Goal: Transaction & Acquisition: Purchase product/service

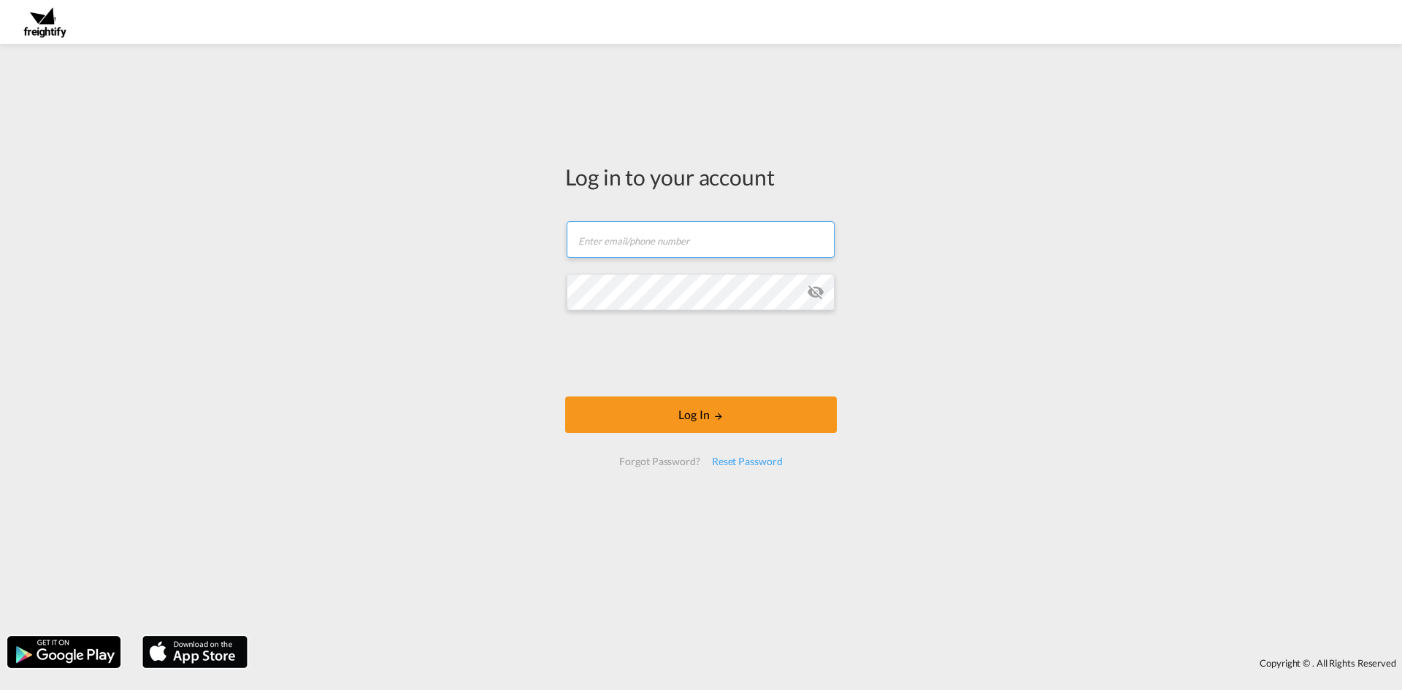
click at [675, 253] on input "text" at bounding box center [701, 239] width 268 height 37
paste input "[EMAIL_ADDRESS][DOMAIN_NAME]"
type input "[EMAIL_ADDRESS][DOMAIN_NAME]"
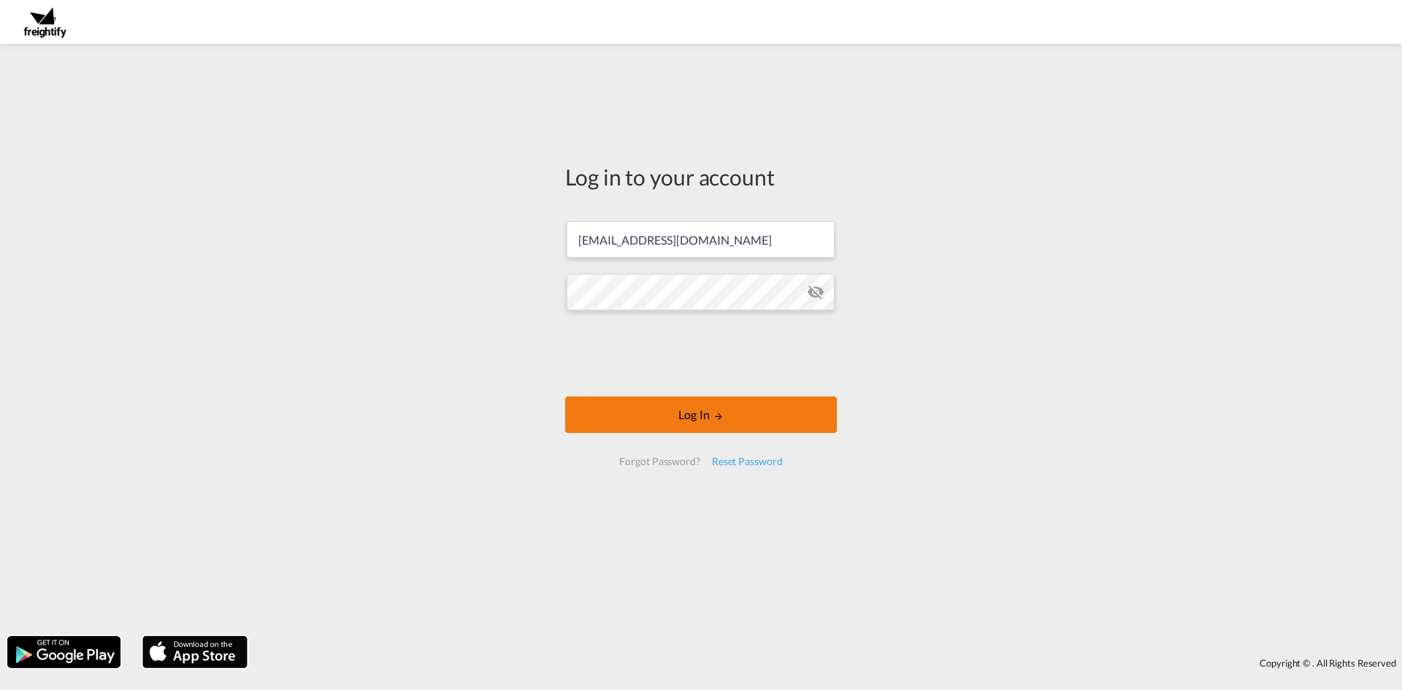
click at [711, 417] on button "Log In" at bounding box center [701, 415] width 272 height 37
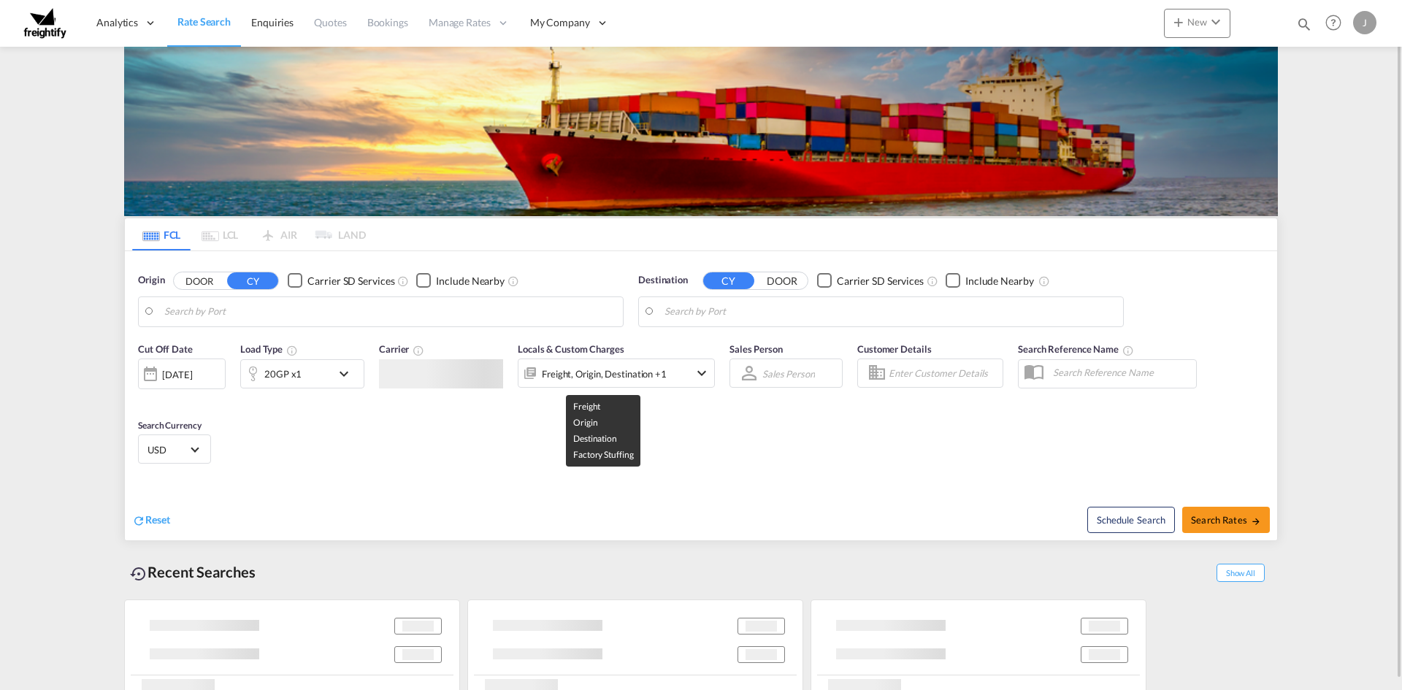
type input "Klaipeda, LTKLJ"
type input "[GEOGRAPHIC_DATA], SGSIN"
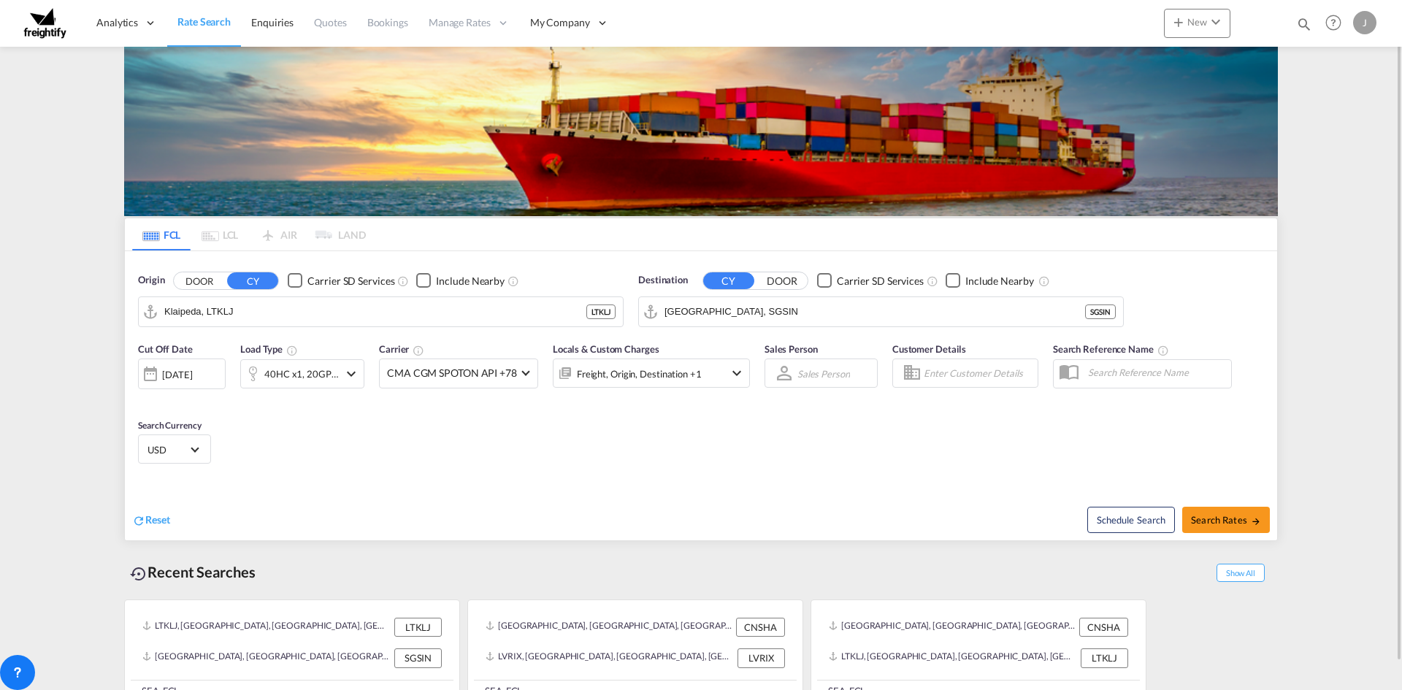
scroll to position [28, 0]
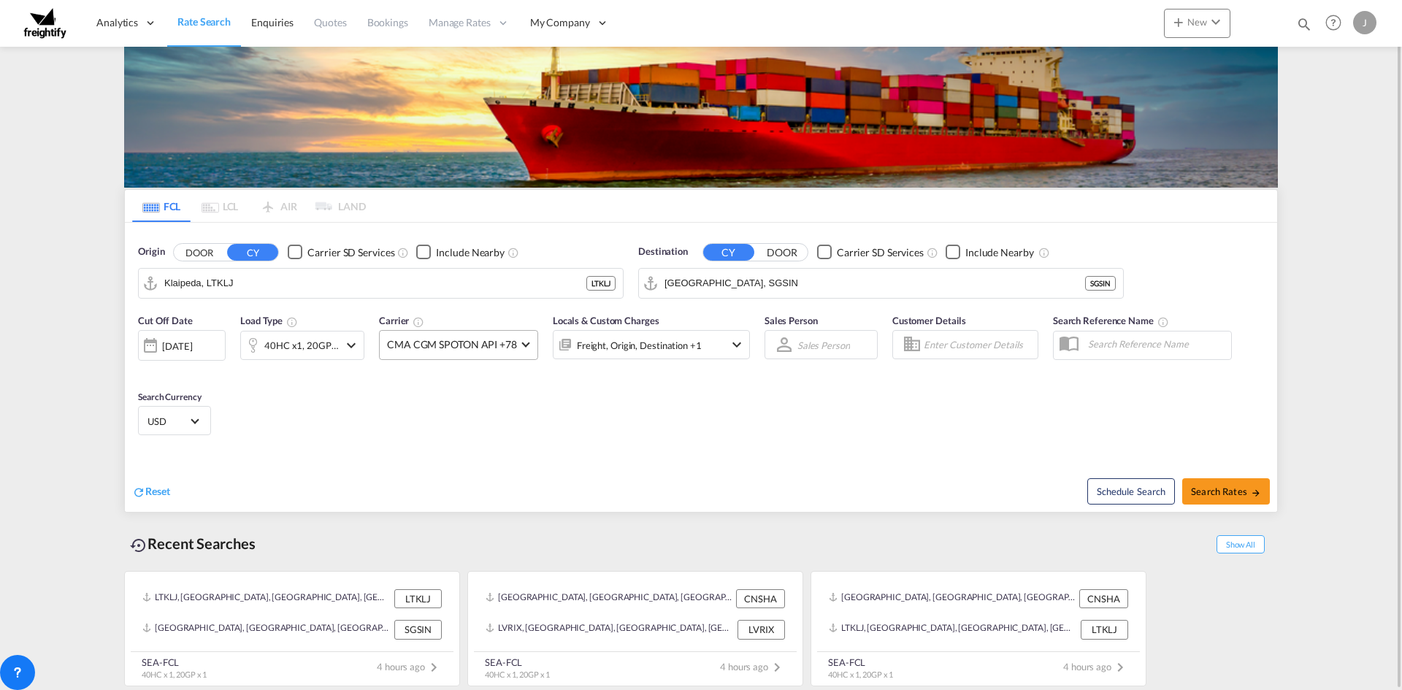
click at [487, 354] on md-select-value "CMA CGM SPOTON API +78" at bounding box center [459, 345] width 158 height 28
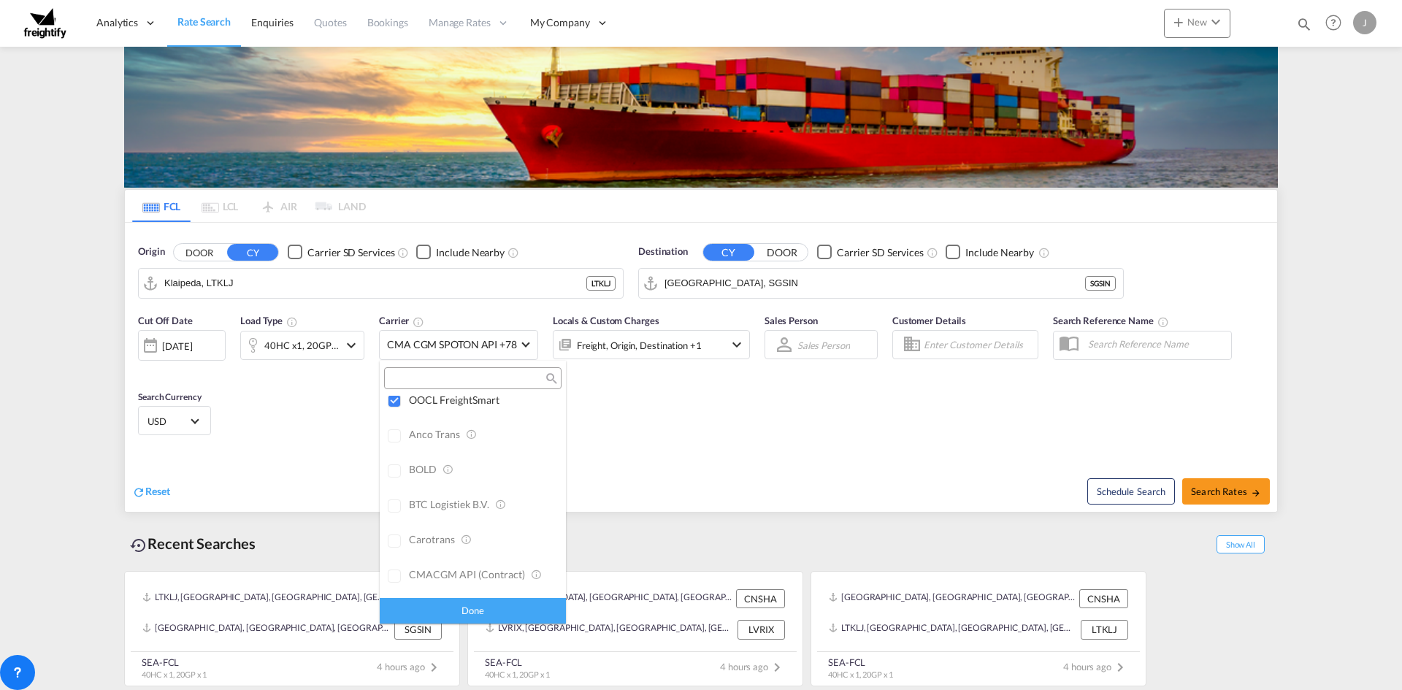
scroll to position [73, 0]
click at [666, 411] on md-backdrop at bounding box center [701, 345] width 1402 height 690
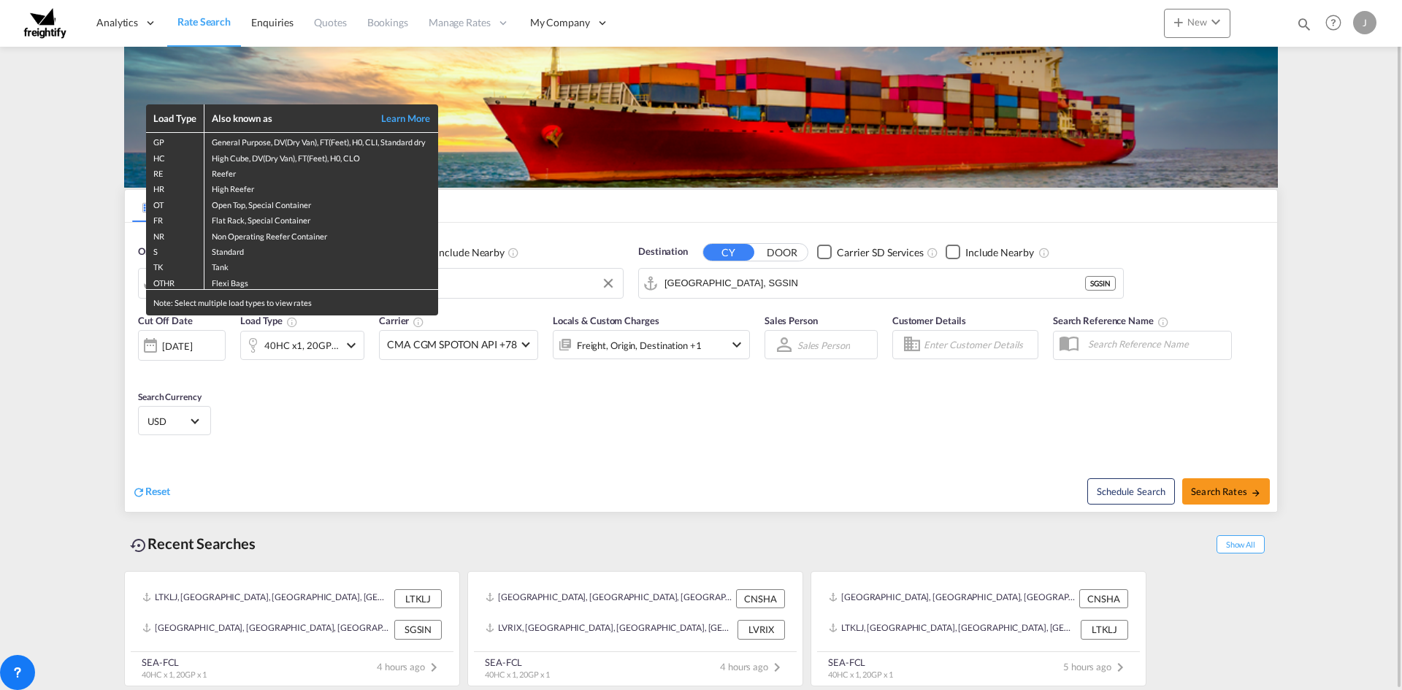
drag, startPoint x: 527, startPoint y: 279, endPoint x: 527, endPoint y: 288, distance: 8.8
click at [527, 279] on div "Load Type Also known as Learn More GP General Purpose, DV(Dry Van), FT(Feet), H…" at bounding box center [701, 345] width 1402 height 690
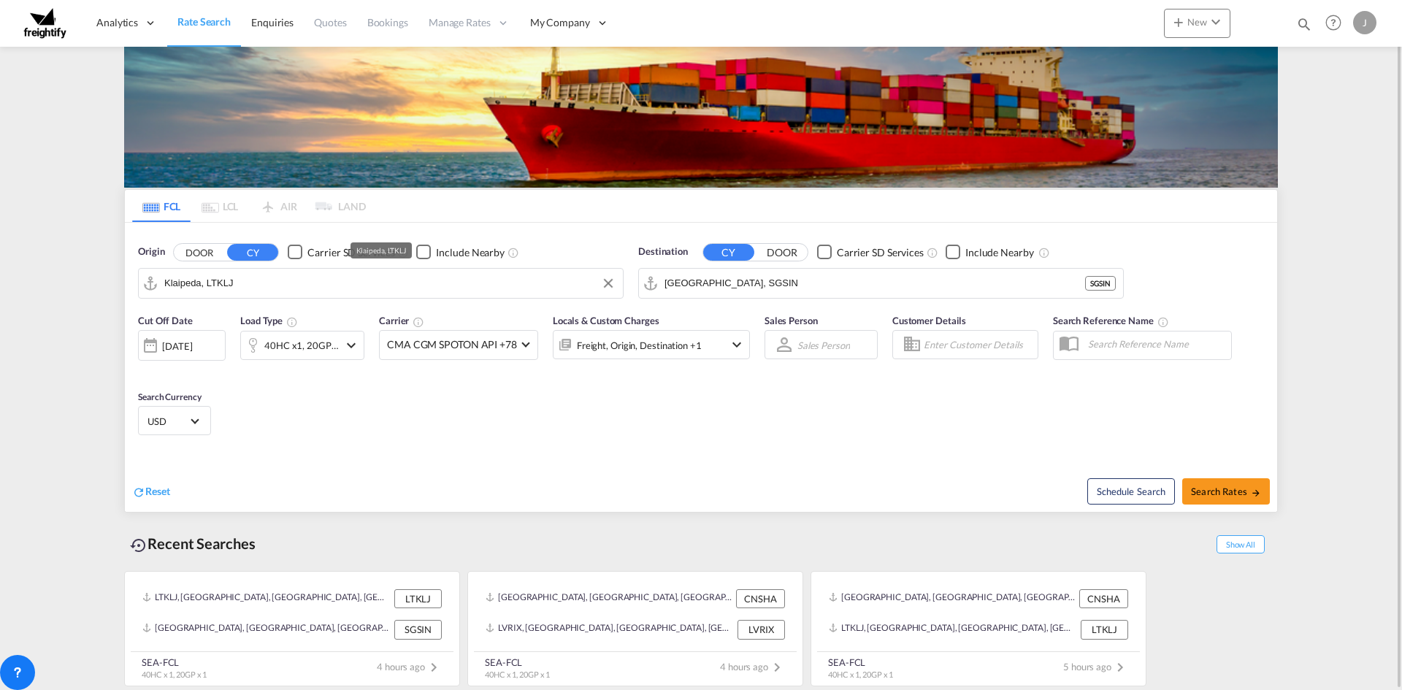
click at [527, 288] on input "Klaipeda, LTKLJ" at bounding box center [389, 283] width 451 height 22
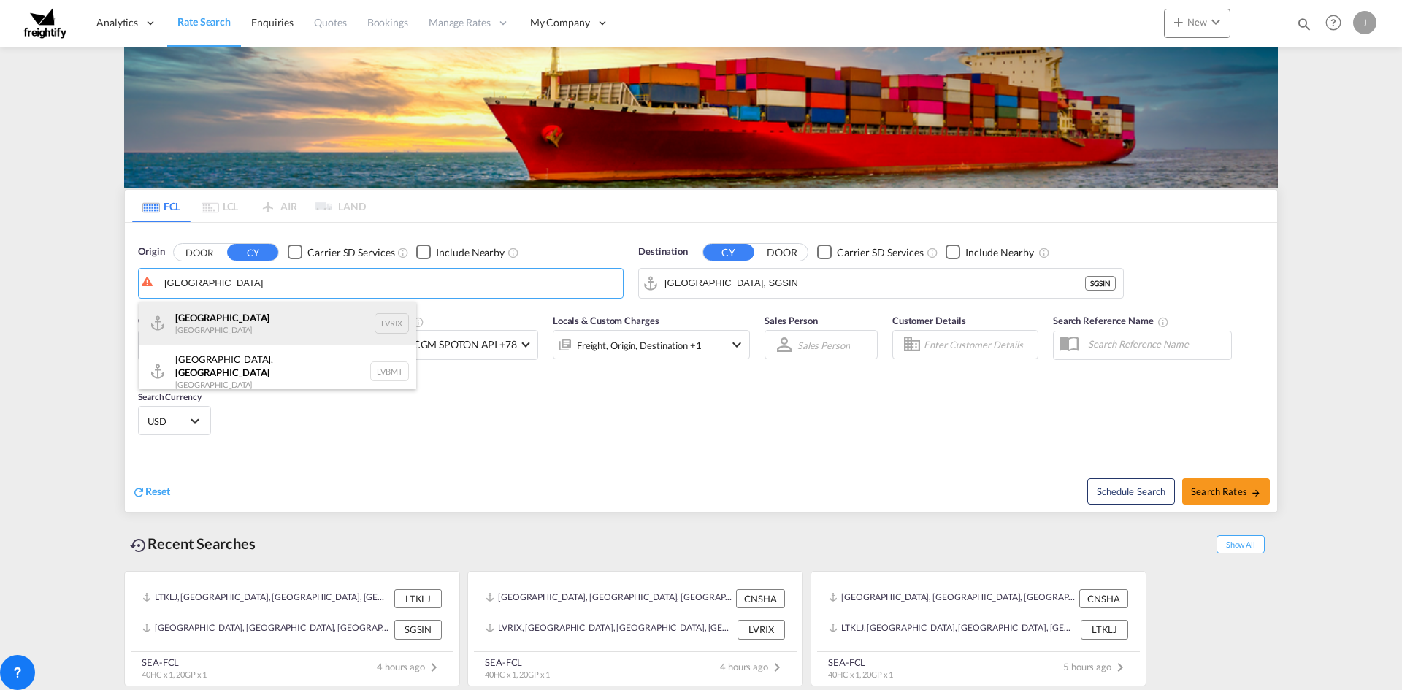
click at [289, 328] on div "Riga [GEOGRAPHIC_DATA] LVRIX" at bounding box center [278, 324] width 278 height 44
type input "[GEOGRAPHIC_DATA], LVRIX"
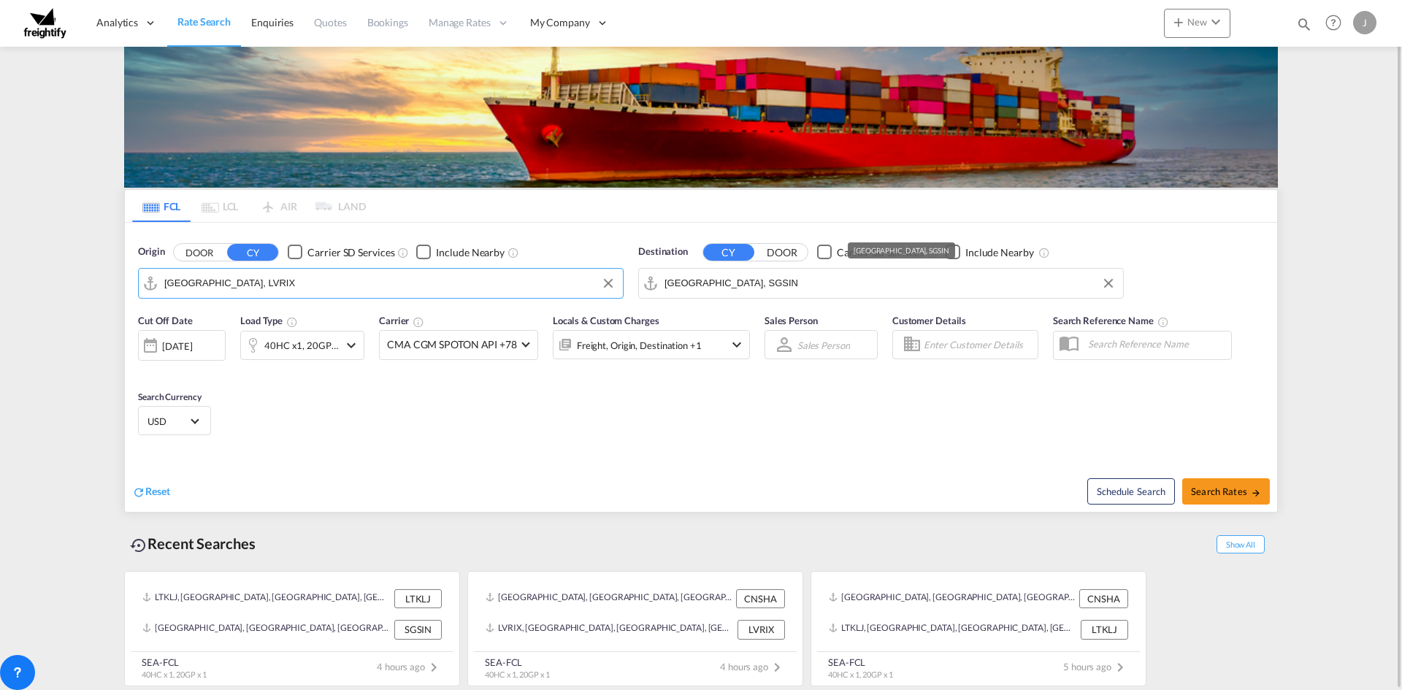
click at [831, 286] on input "[GEOGRAPHIC_DATA], SGSIN" at bounding box center [890, 283] width 451 height 22
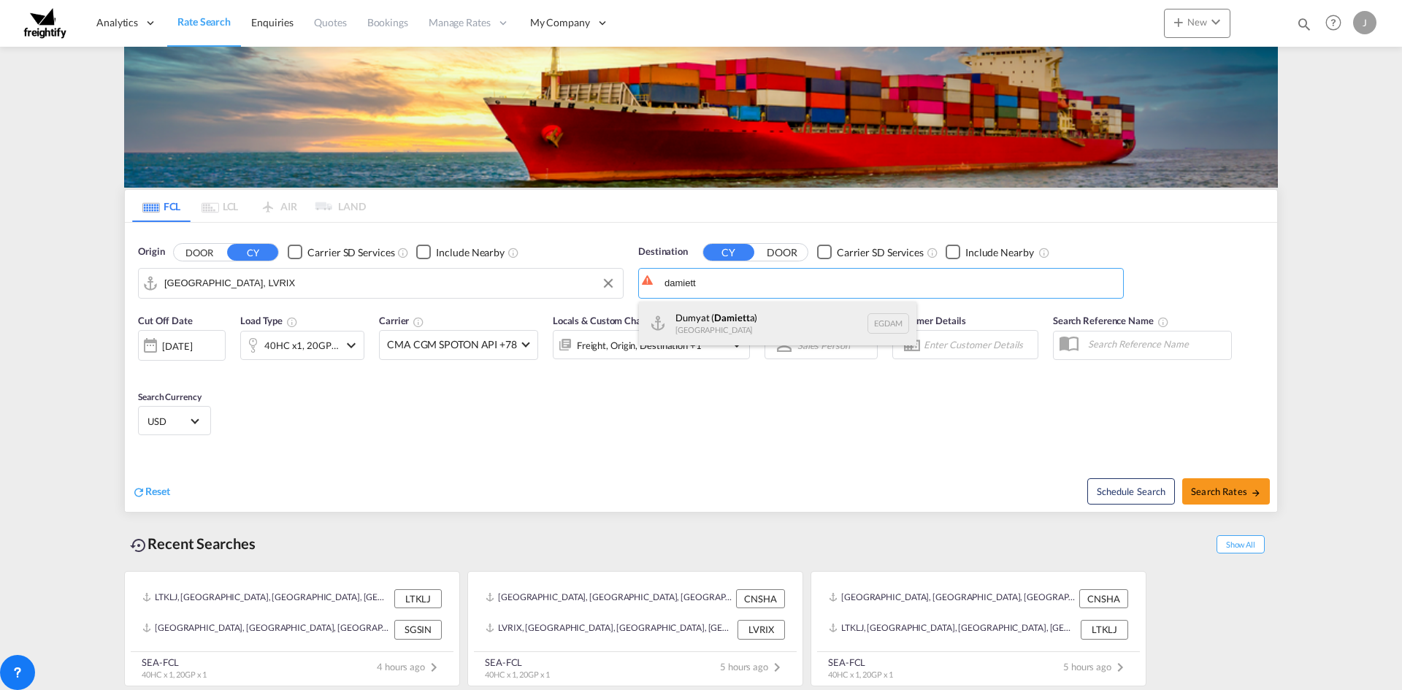
click at [804, 321] on div "Dumyat ( Damiett a) [GEOGRAPHIC_DATA] [GEOGRAPHIC_DATA]" at bounding box center [778, 324] width 278 height 44
type input "Dumyat (Damietta), [GEOGRAPHIC_DATA]"
click at [695, 451] on div "Reset Schedule Search Search Rates" at bounding box center [701, 481] width 1153 height 64
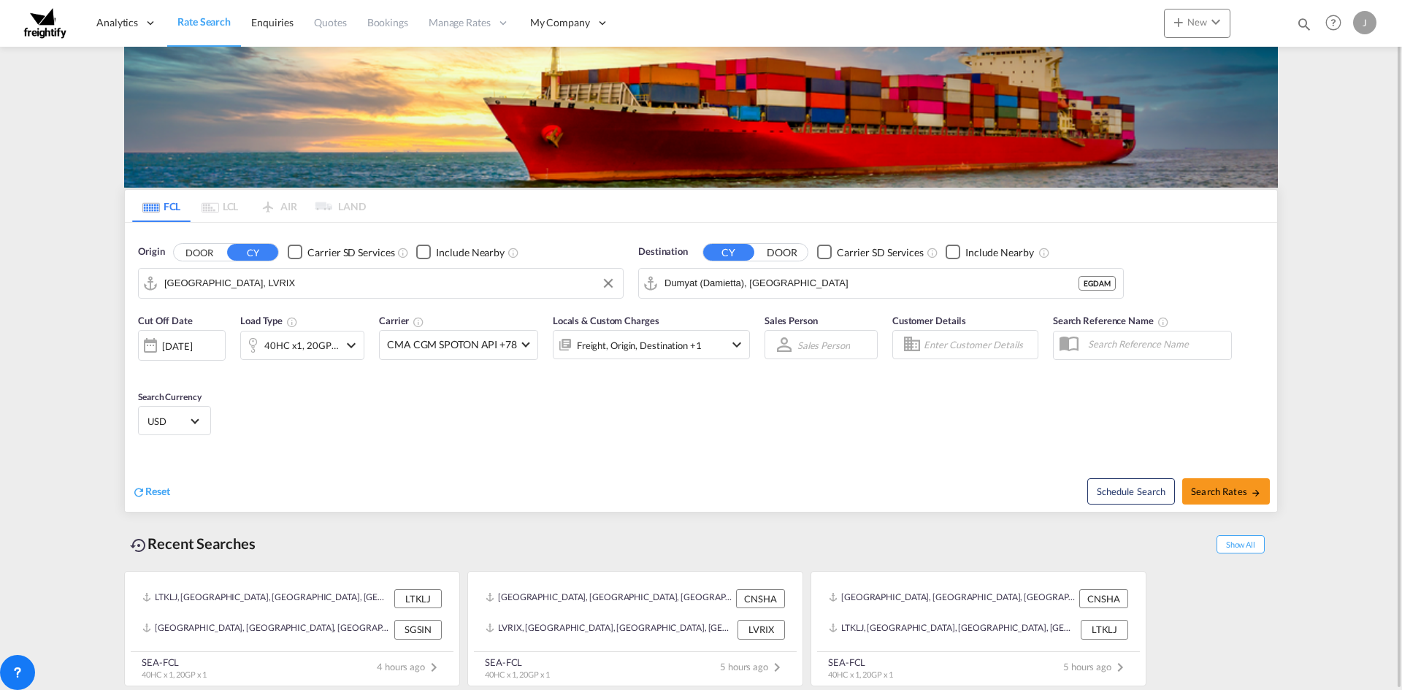
click at [728, 346] on md-icon "icon-chevron-down" at bounding box center [737, 345] width 18 height 18
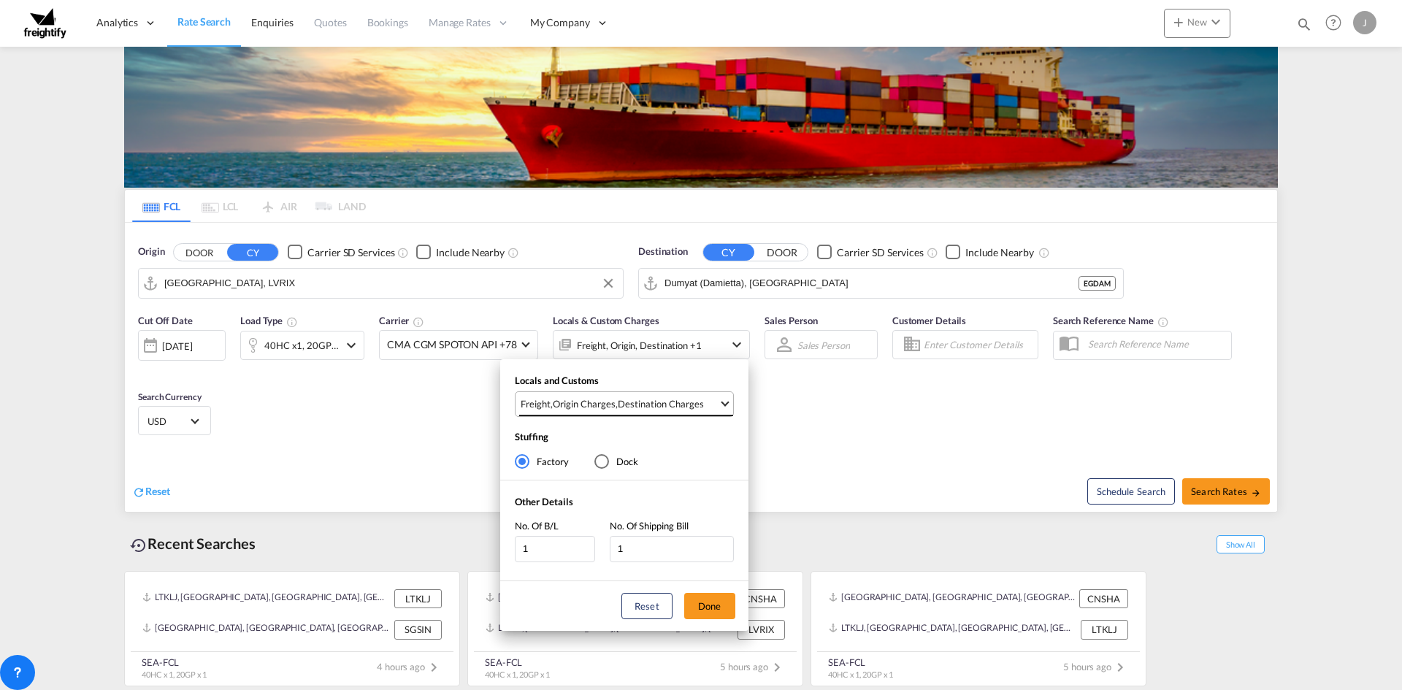
click at [726, 398] on md-select-value "Freight , Origin Charges , Destination Charges" at bounding box center [626, 404] width 214 height 24
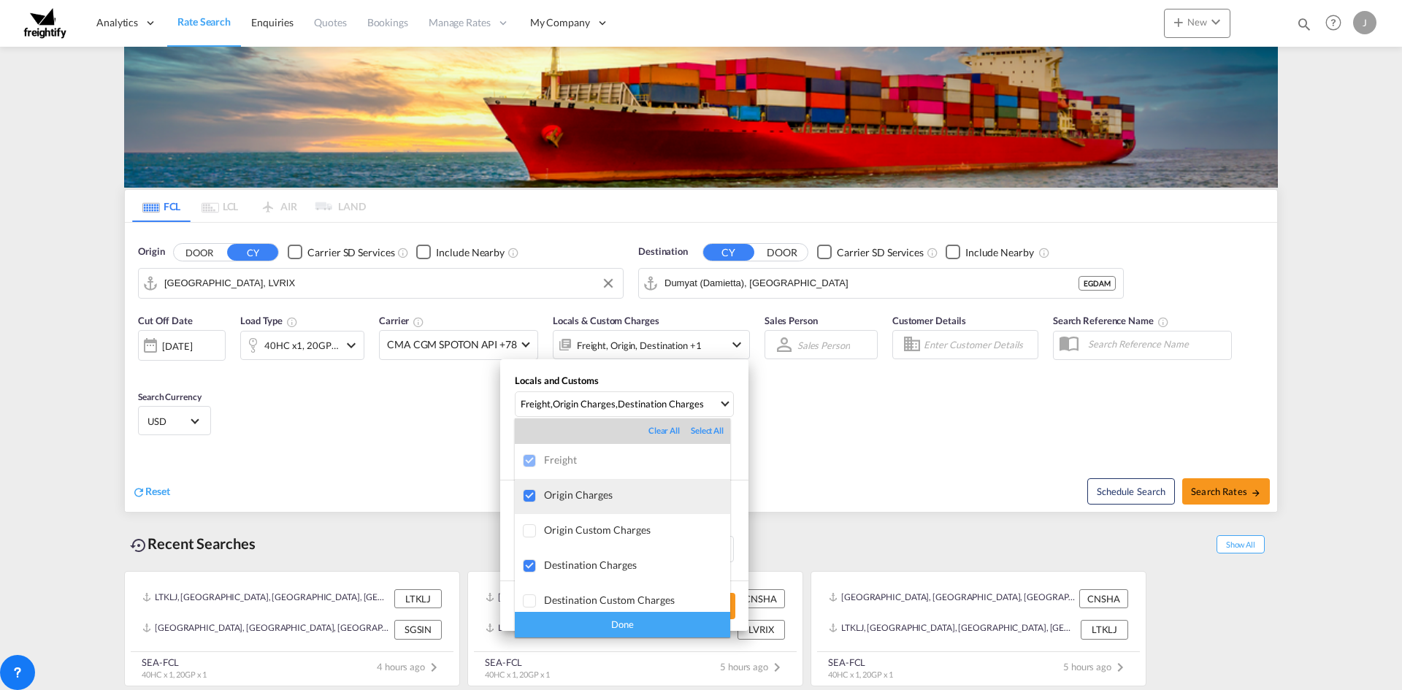
click at [537, 497] on div at bounding box center [530, 496] width 15 height 15
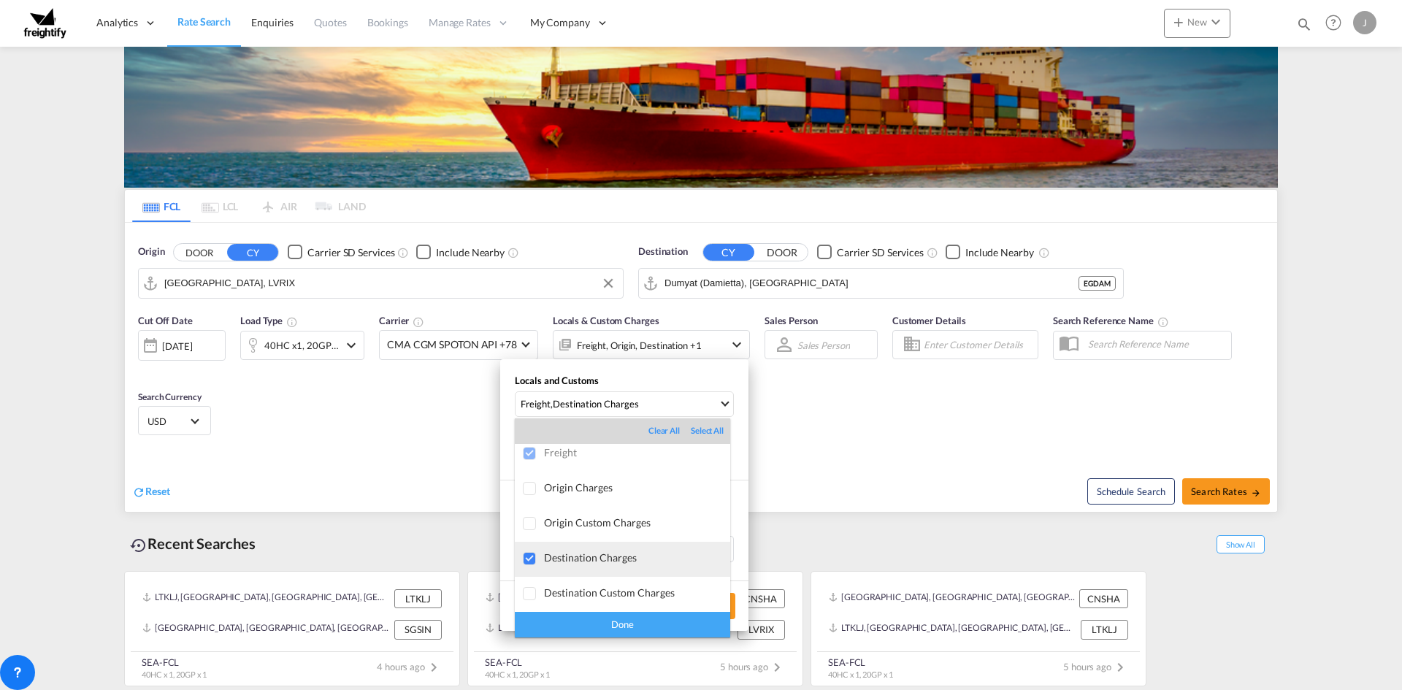
click at [533, 562] on div at bounding box center [530, 559] width 15 height 15
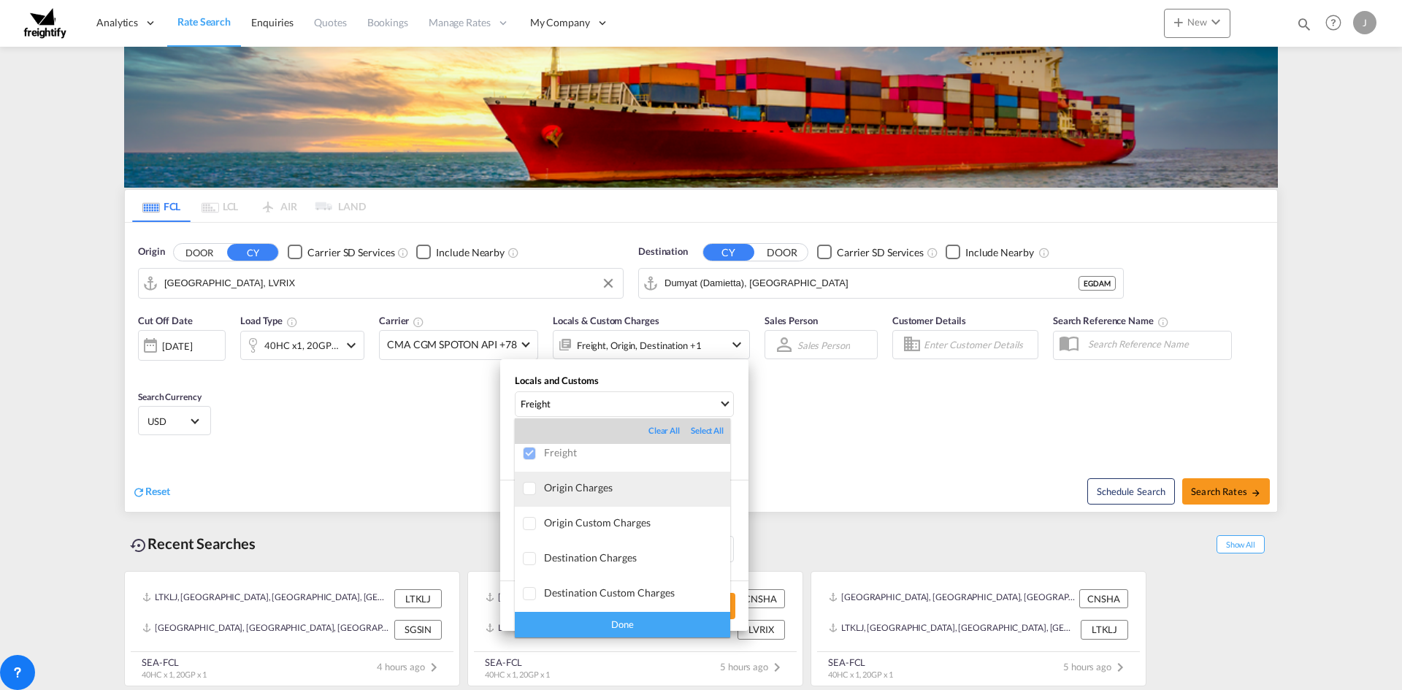
click at [530, 492] on div at bounding box center [530, 489] width 15 height 15
click at [533, 493] on div at bounding box center [530, 489] width 15 height 15
click at [616, 628] on div "Done" at bounding box center [622, 625] width 215 height 26
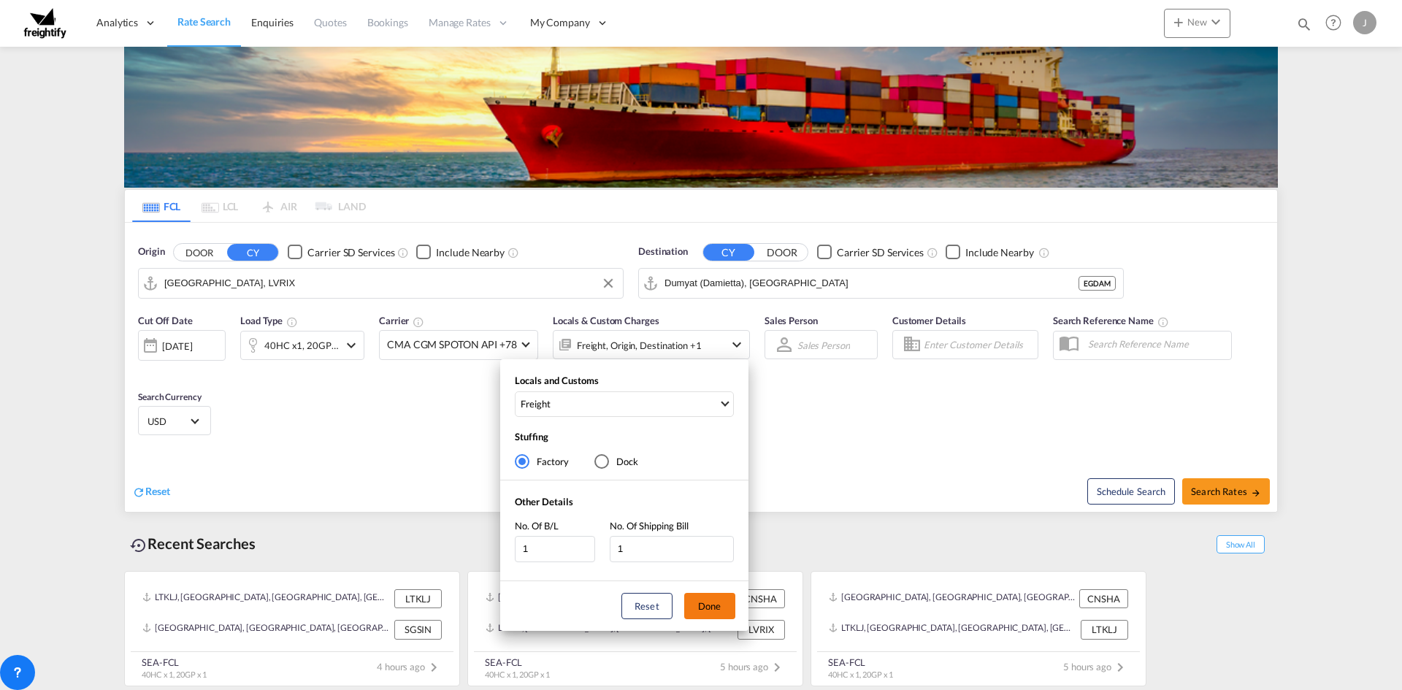
click at [709, 612] on button "Done" at bounding box center [709, 606] width 51 height 26
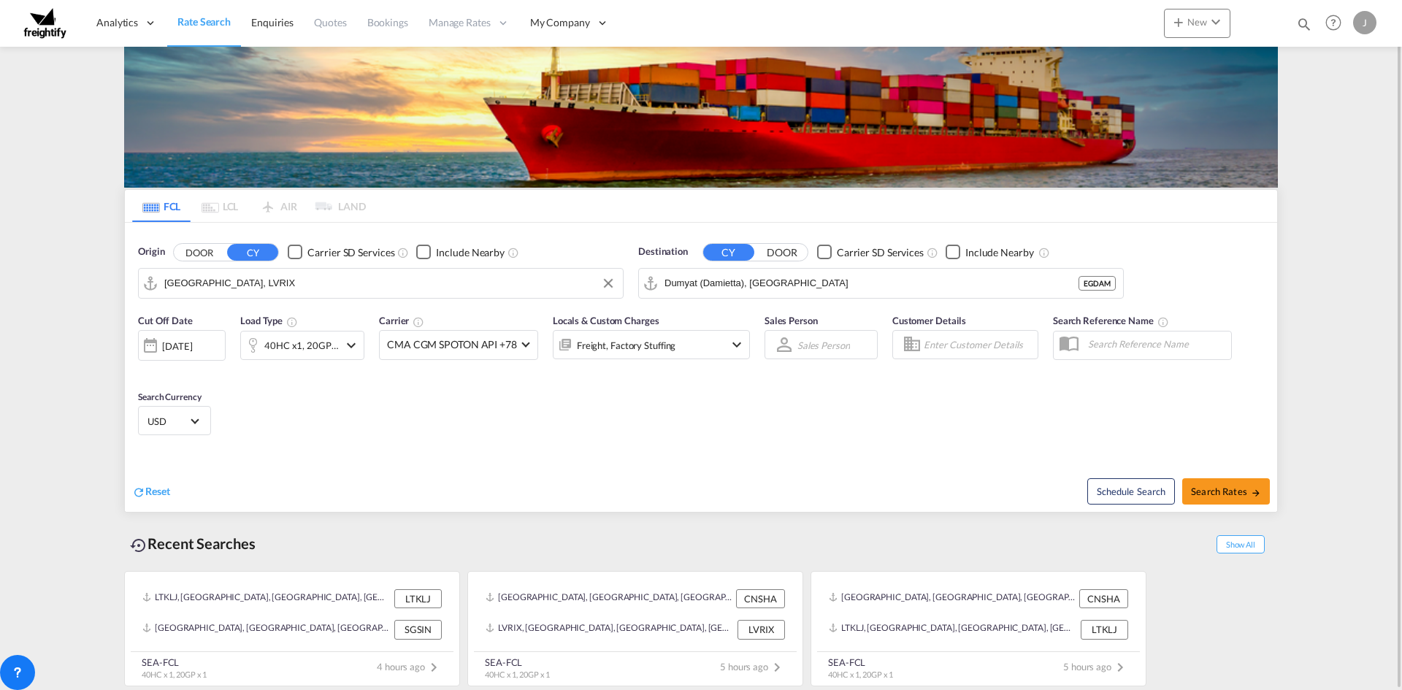
click at [760, 447] on div "Cut Off Date [DATE] [DATE] Load Type 40HC x1, 20GP x1 Carrier CMA CGM SPOTON AP…" at bounding box center [701, 377] width 1153 height 142
click at [178, 342] on div "[DATE]" at bounding box center [177, 346] width 30 height 13
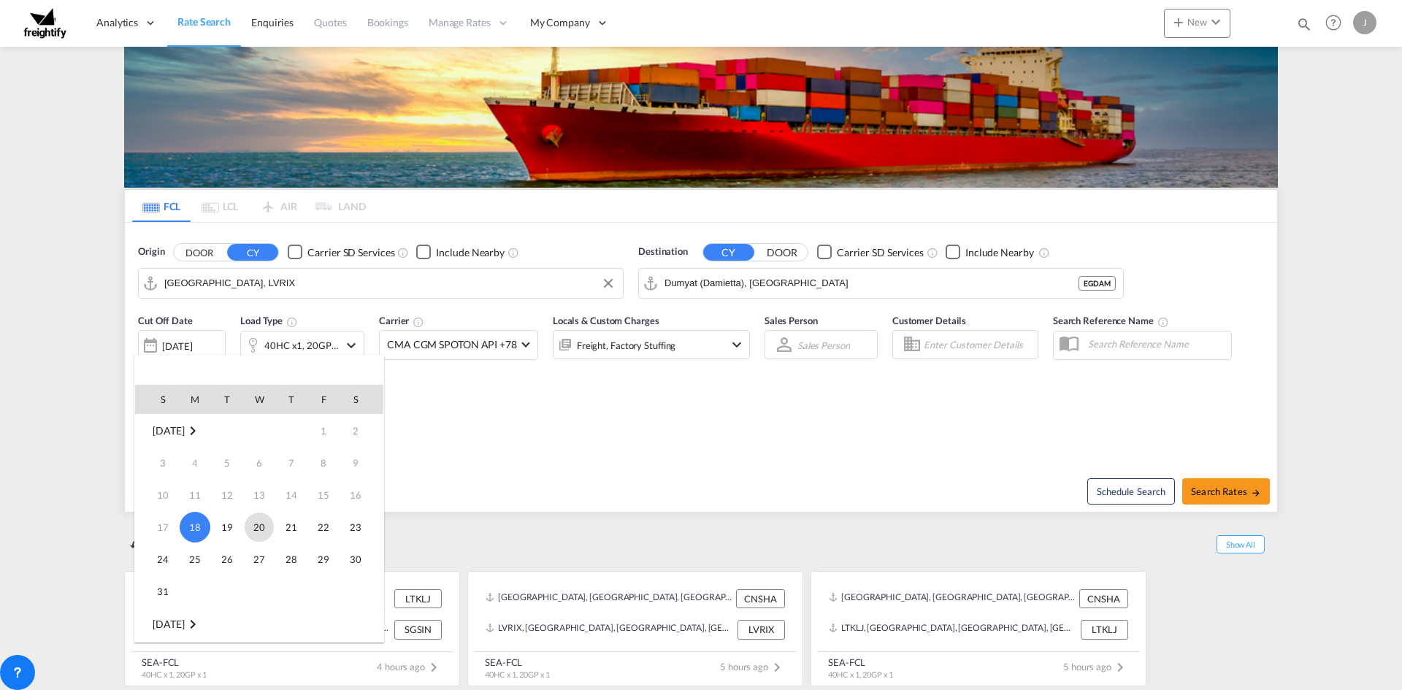
click at [261, 538] on span "20" at bounding box center [259, 527] width 29 height 29
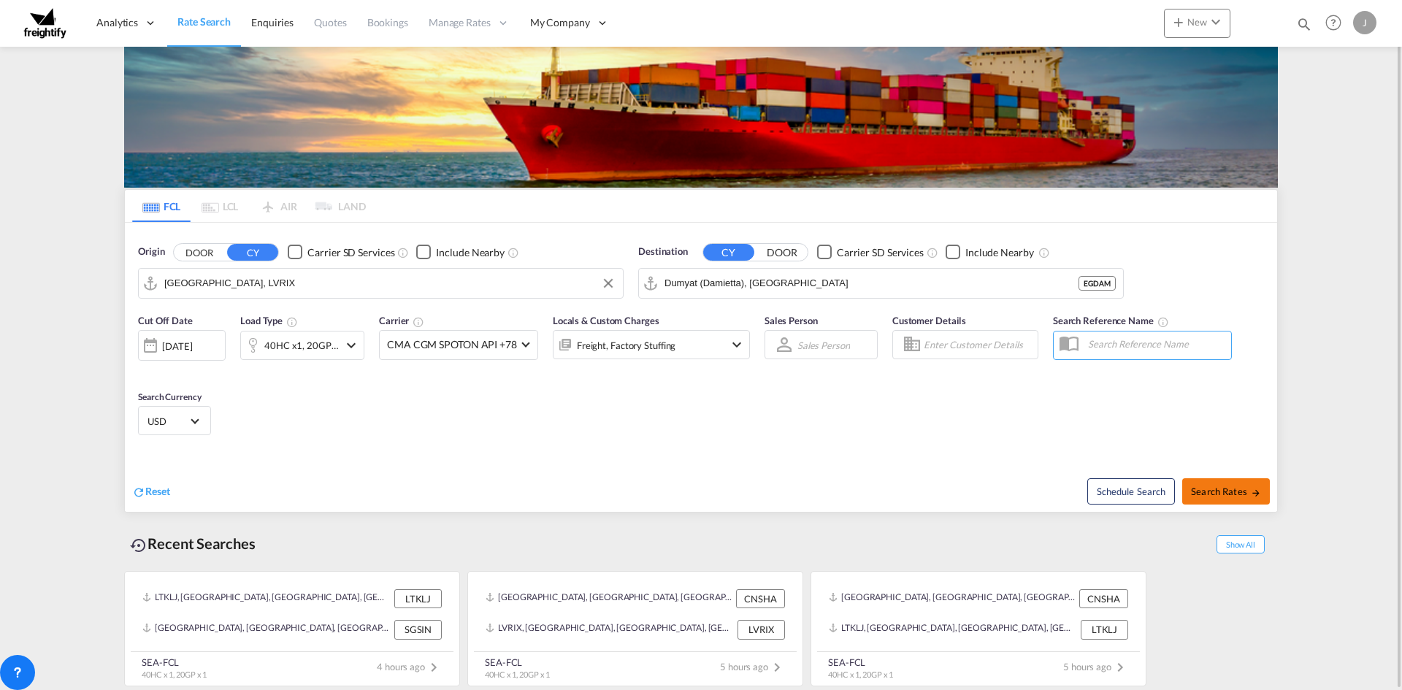
click at [1218, 487] on span "Search Rates" at bounding box center [1226, 492] width 70 height 12
type input "LVRIX to [GEOGRAPHIC_DATA] / [DATE]"
